Goal: Information Seeking & Learning: Learn about a topic

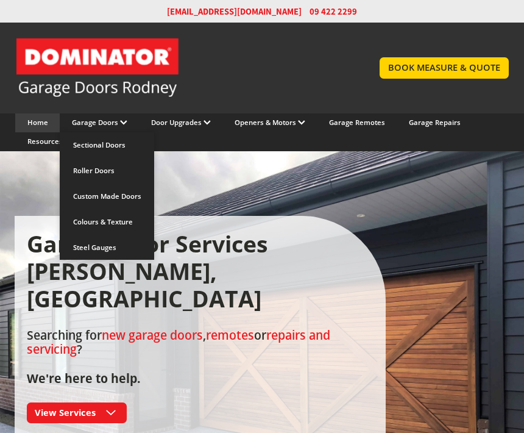
click at [99, 171] on link "Roller Doors" at bounding box center [107, 171] width 94 height 26
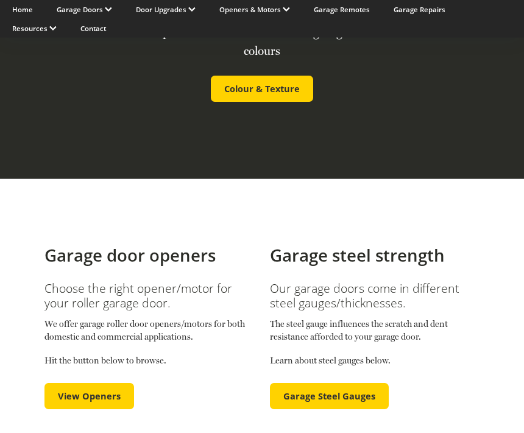
scroll to position [2306, 0]
click at [106, 391] on span "View Openers" at bounding box center [89, 396] width 63 height 11
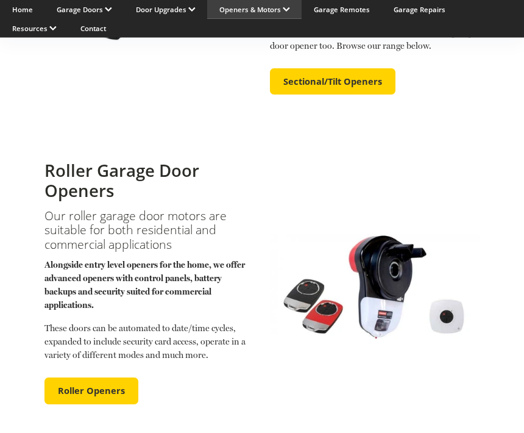
scroll to position [864, 0]
click at [108, 377] on link "Roller Openers" at bounding box center [92, 390] width 94 height 27
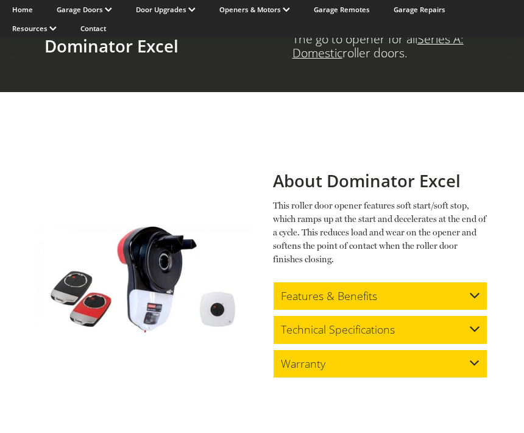
scroll to position [719, 0]
click at [523, 32] on div "Home Garage Doors Sectional Doors Roller Doors Custom Made Doors Colours & Text…" at bounding box center [262, 19] width 524 height 38
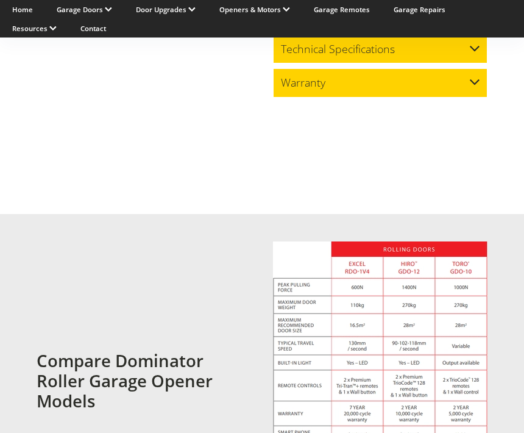
scroll to position [2033, 0]
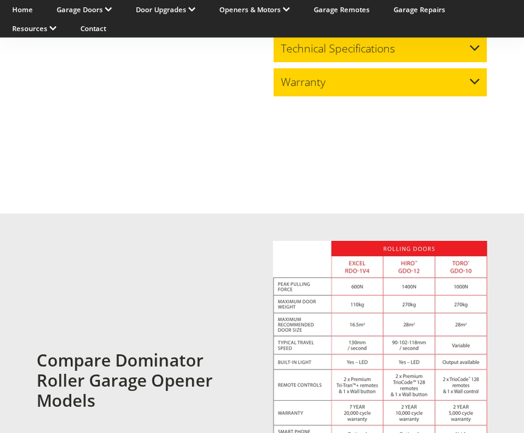
click at [507, 282] on section "Compare Dominator Roller Garage Opener Models Click to enlarge image" at bounding box center [262, 395] width 524 height 363
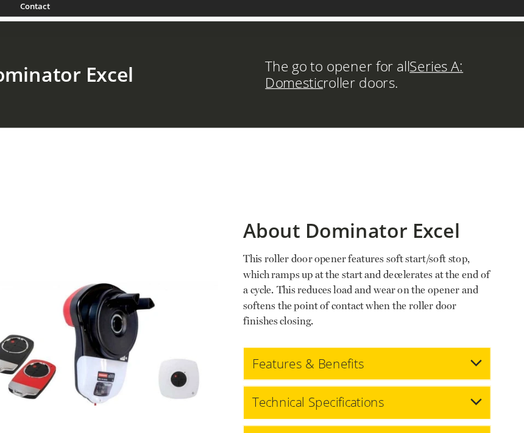
scroll to position [677, 0]
click at [440, 149] on section "About Dominator Excel This roller door opener features soft start/soft stop, wh…" at bounding box center [262, 320] width 524 height 373
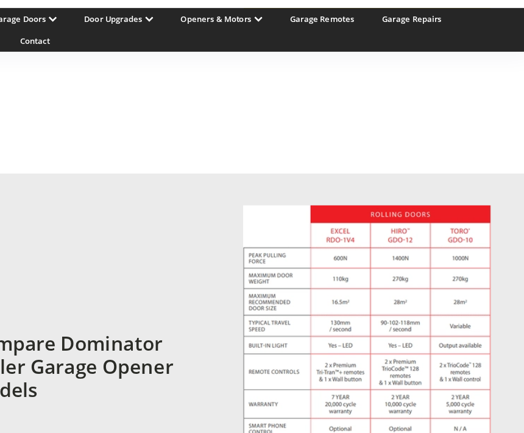
scroll to position [2096, 0]
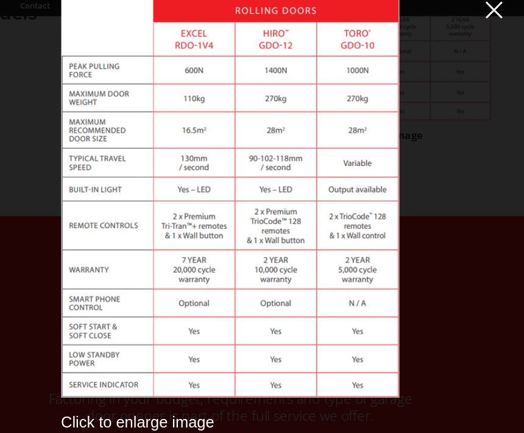
scroll to position [0, 0]
click at [484, 24] on span at bounding box center [491, 31] width 15 height 15
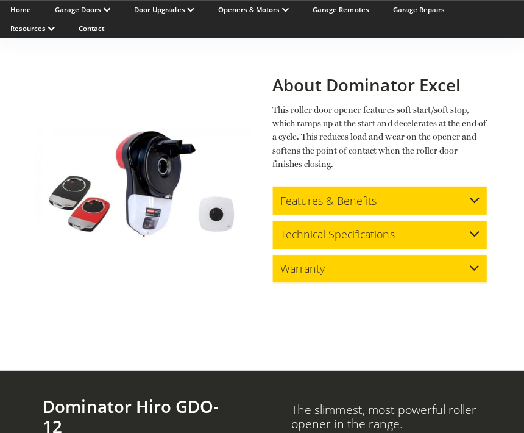
scroll to position [815, 0]
click at [476, 254] on div "Warranty" at bounding box center [380, 268] width 215 height 29
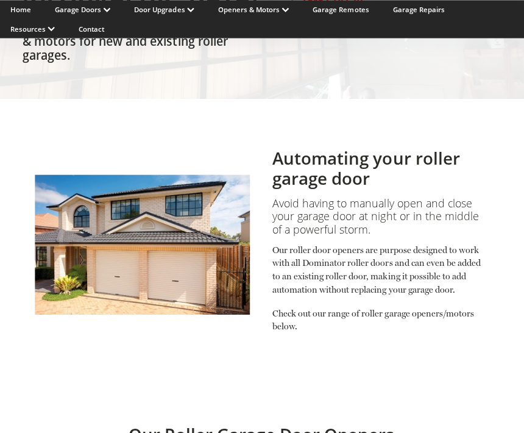
scroll to position [241, 0]
